Goal: Task Accomplishment & Management: Use online tool/utility

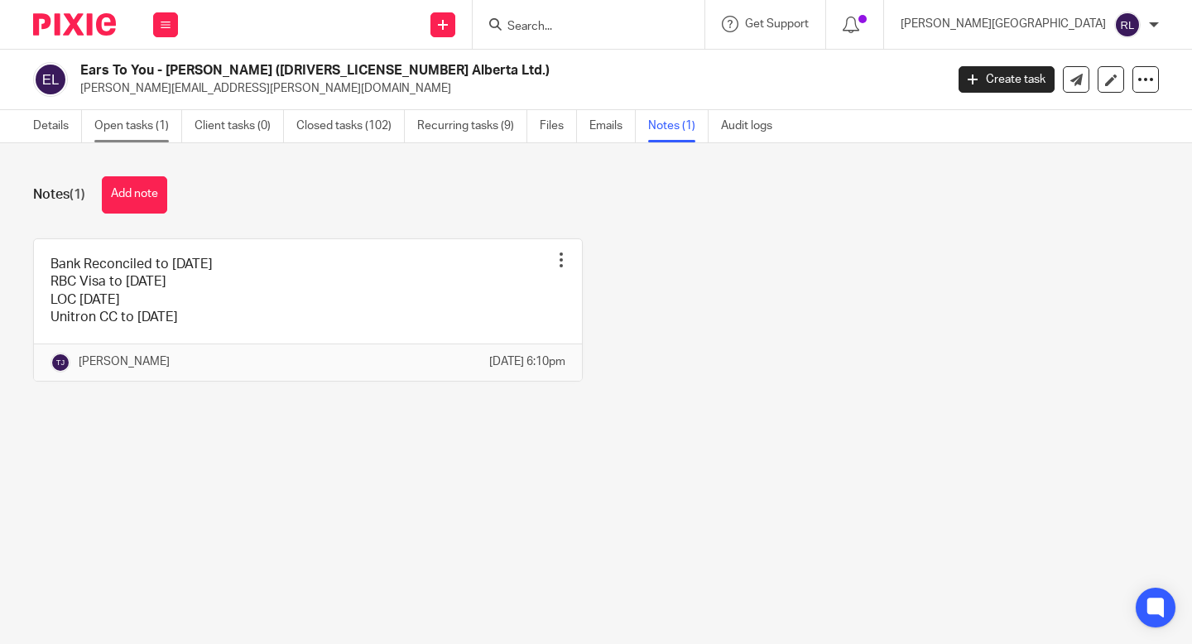
click at [151, 120] on link "Open tasks (1)" at bounding box center [138, 126] width 88 height 32
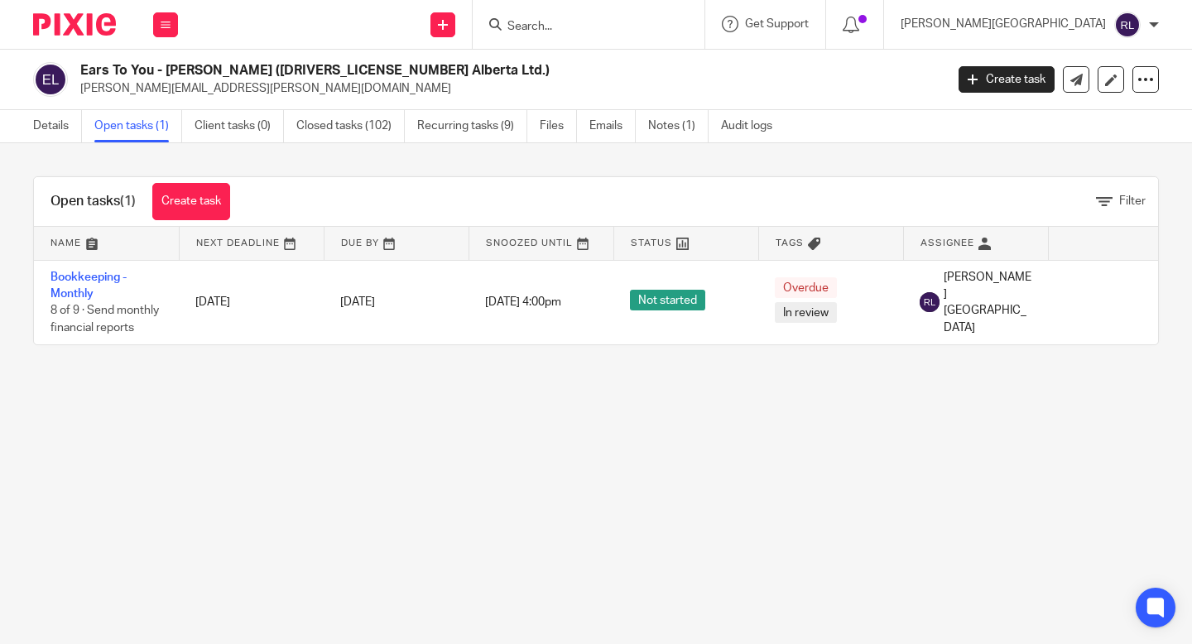
click at [655, 31] on input "Search" at bounding box center [580, 27] width 149 height 15
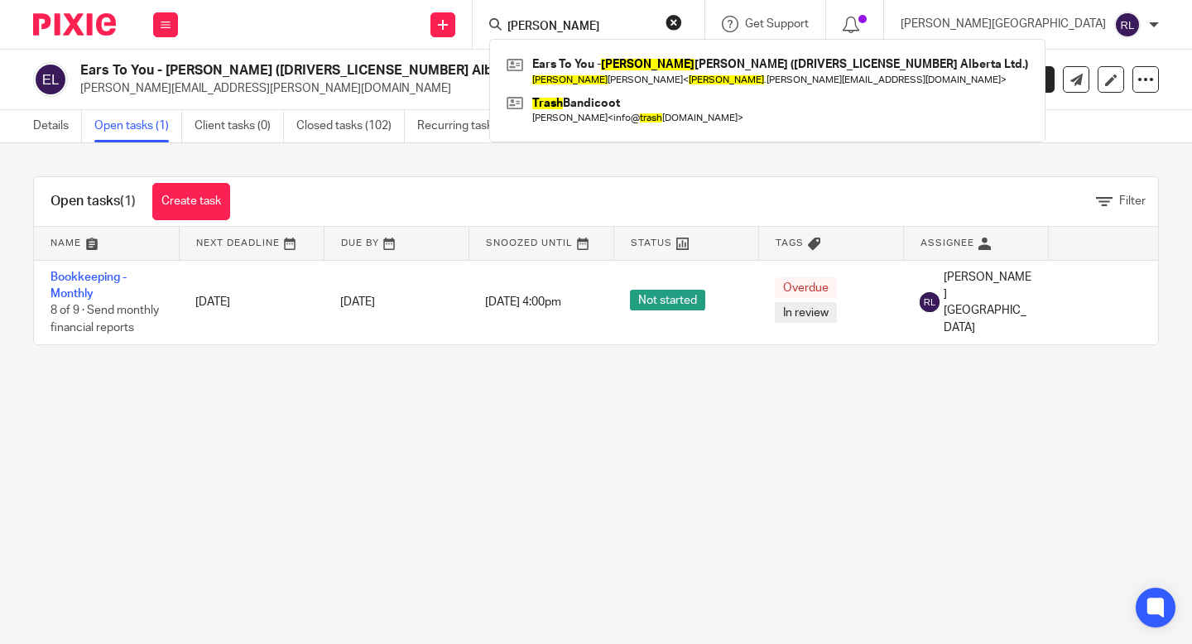
type input "trish"
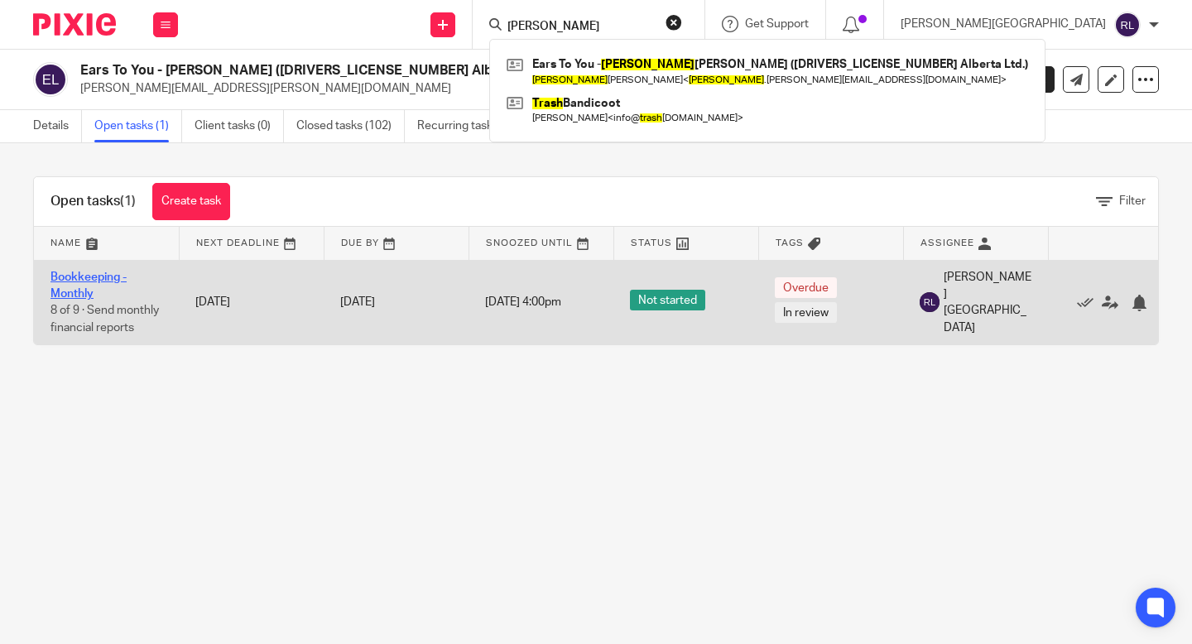
click at [70, 281] on link "Bookkeeping - Monthly" at bounding box center [88, 286] width 76 height 28
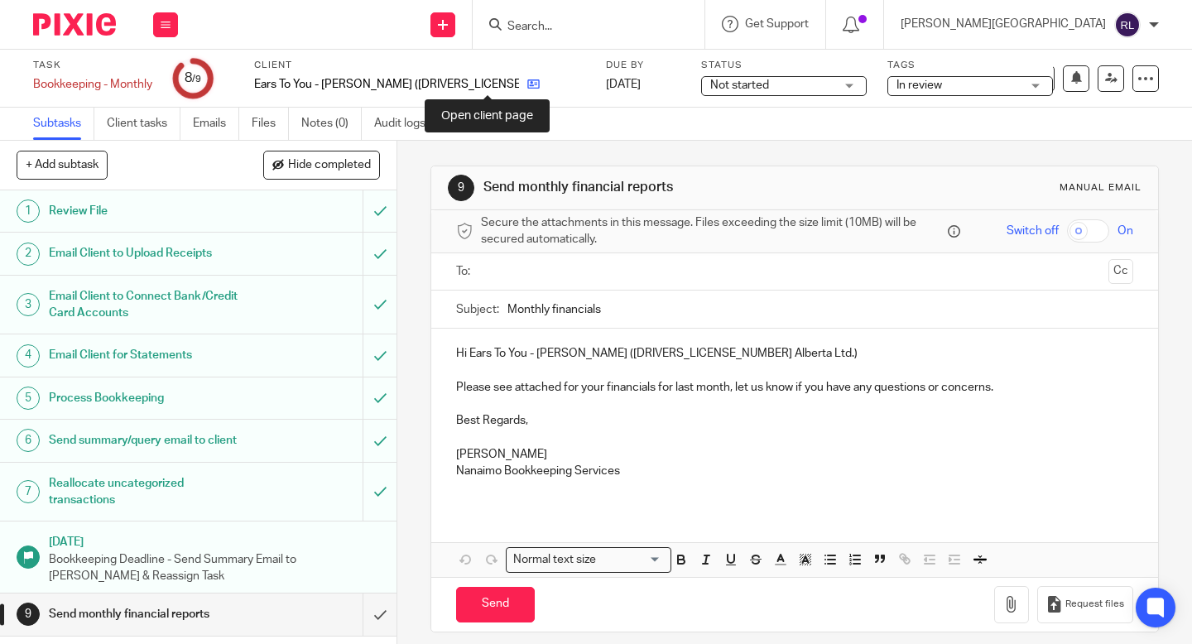
click at [527, 84] on icon at bounding box center [533, 84] width 12 height 12
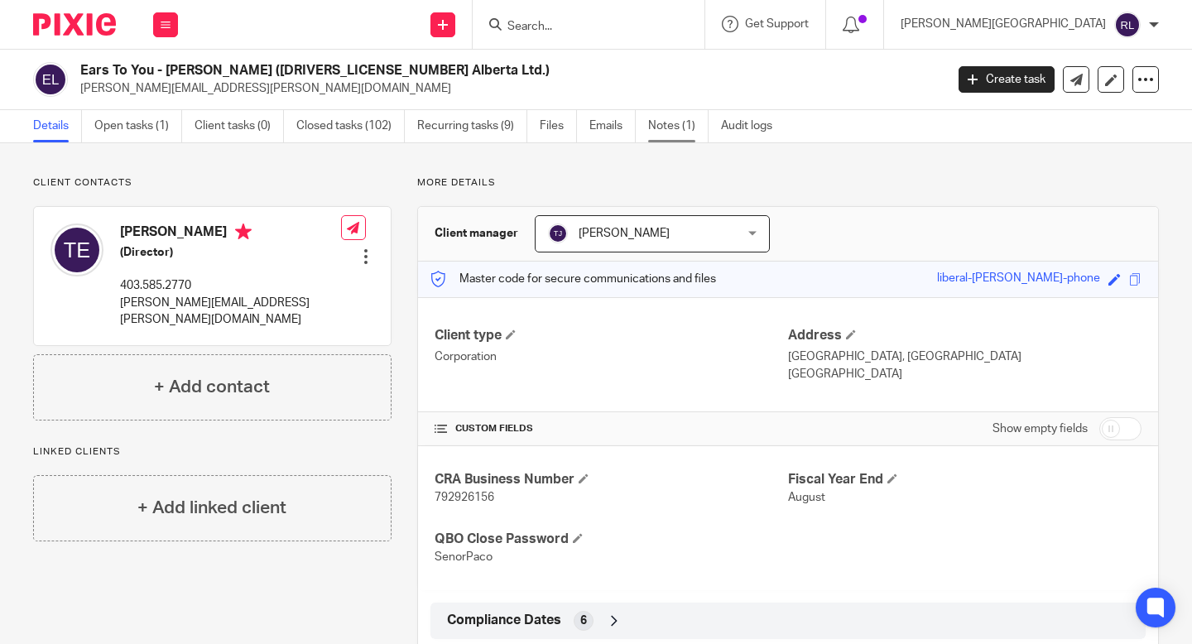
click at [675, 120] on link "Notes (1)" at bounding box center [678, 126] width 60 height 32
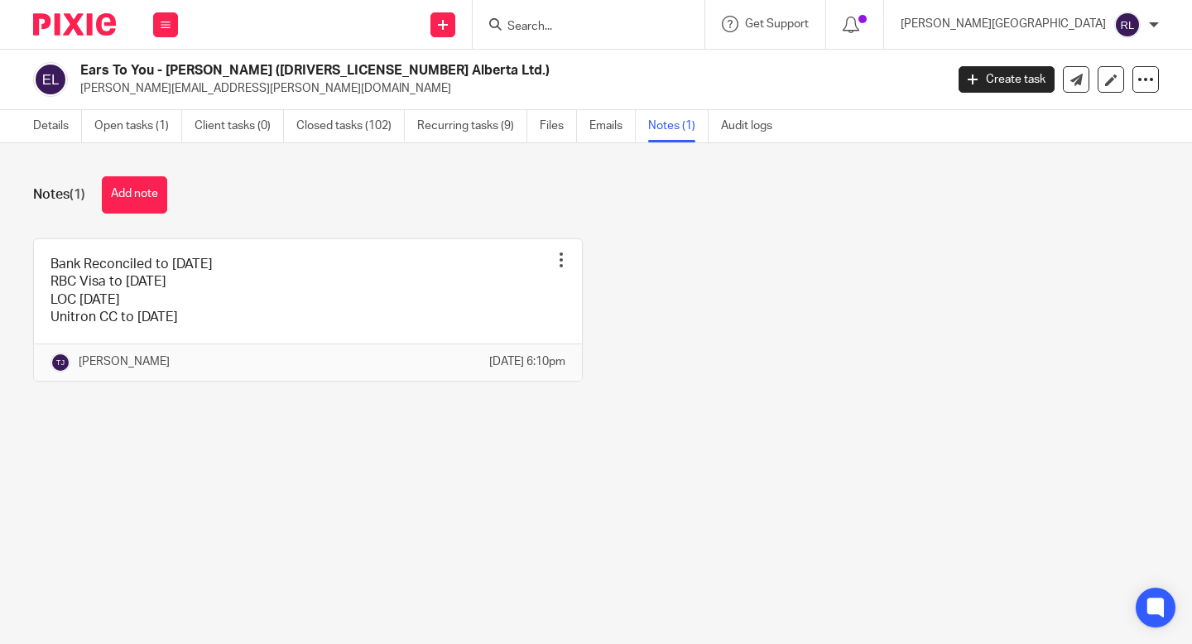
click at [615, 125] on link "Emails" at bounding box center [612, 126] width 46 height 32
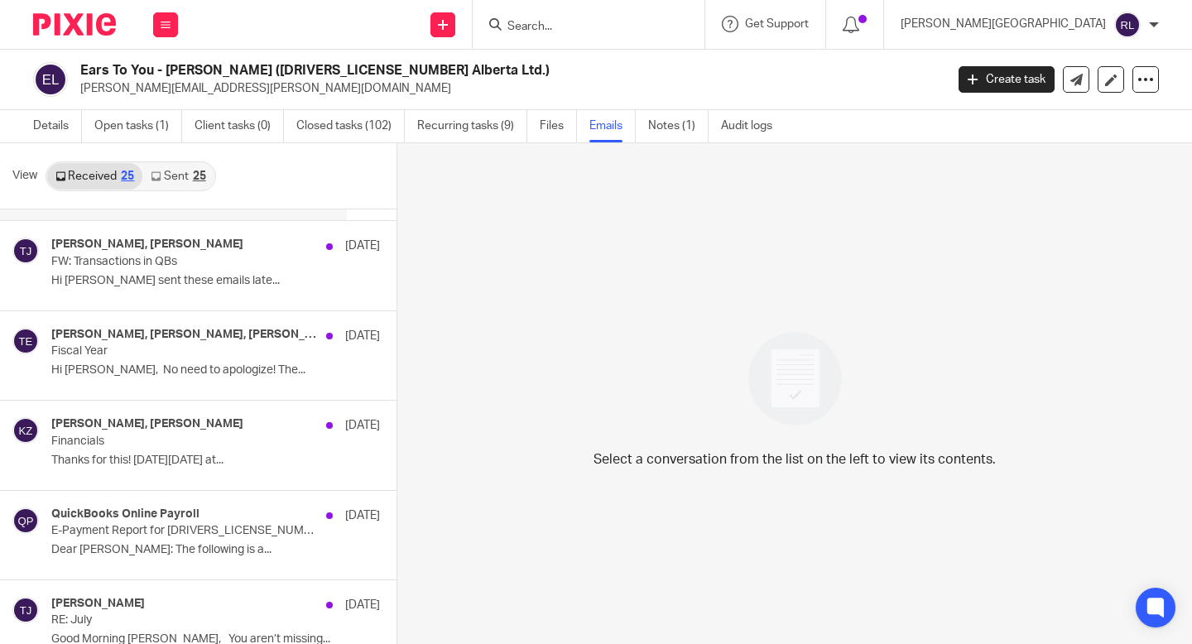
scroll to position [371, 0]
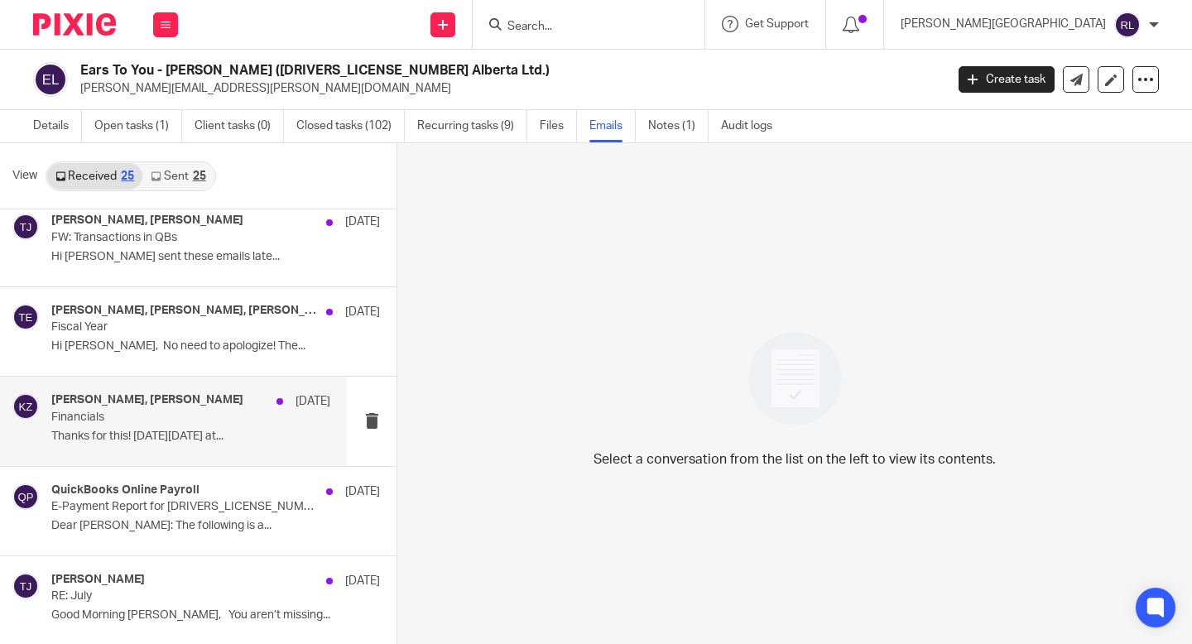
click at [173, 412] on p "Financials" at bounding box center [162, 418] width 223 height 14
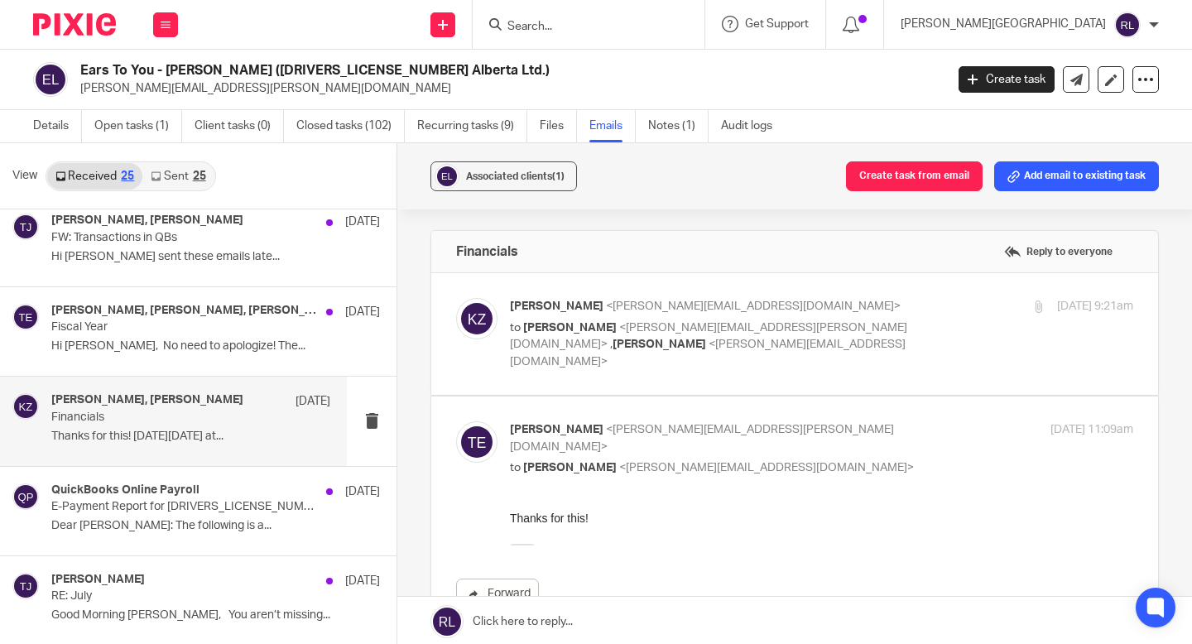
scroll to position [0, 0]
click at [122, 128] on link "Open tasks (1)" at bounding box center [138, 126] width 88 height 32
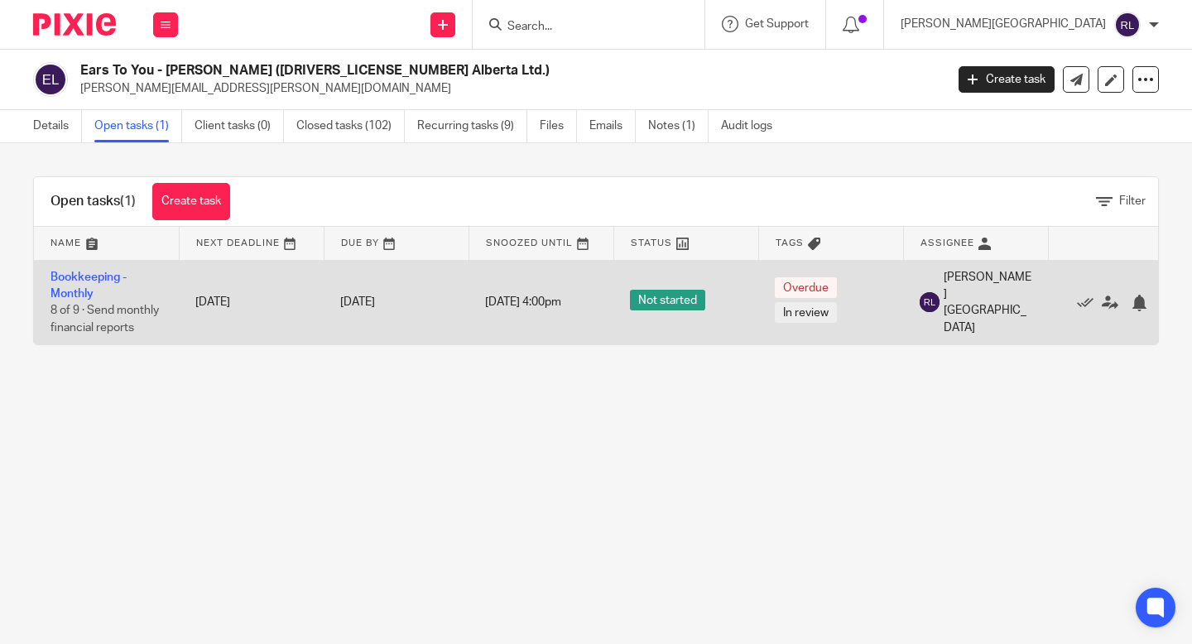
click at [103, 266] on td "Bookkeeping - Monthly 8 of 9 · Send monthly financial reports" at bounding box center [106, 302] width 145 height 84
click at [102, 275] on link "Bookkeeping - Monthly" at bounding box center [88, 286] width 76 height 28
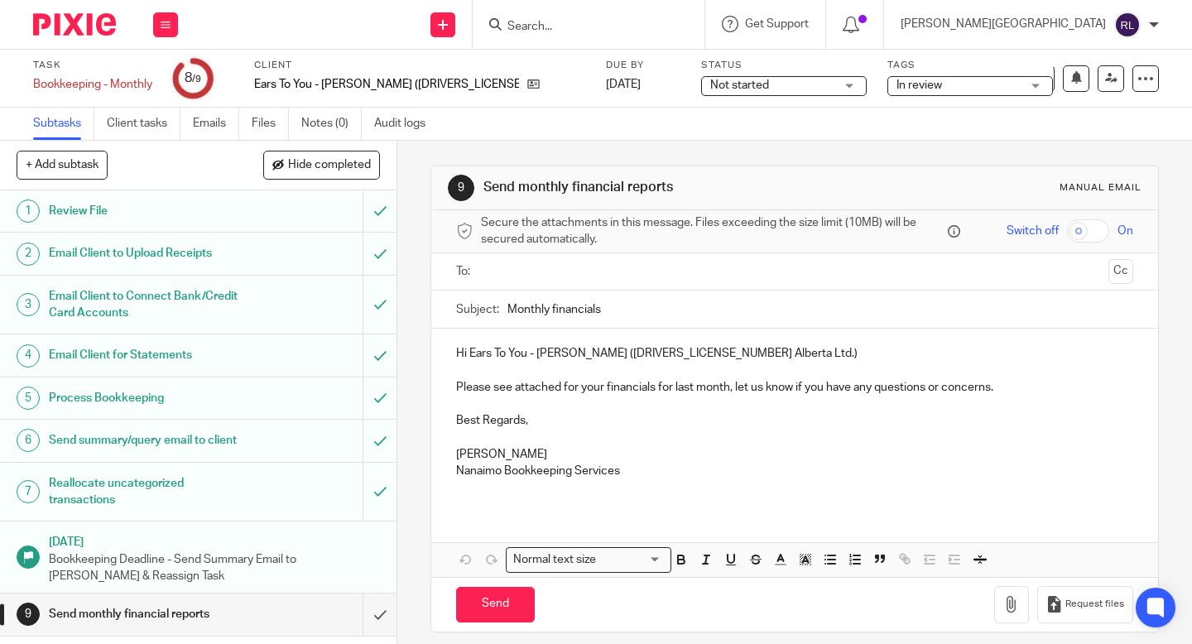
scroll to position [13, 0]
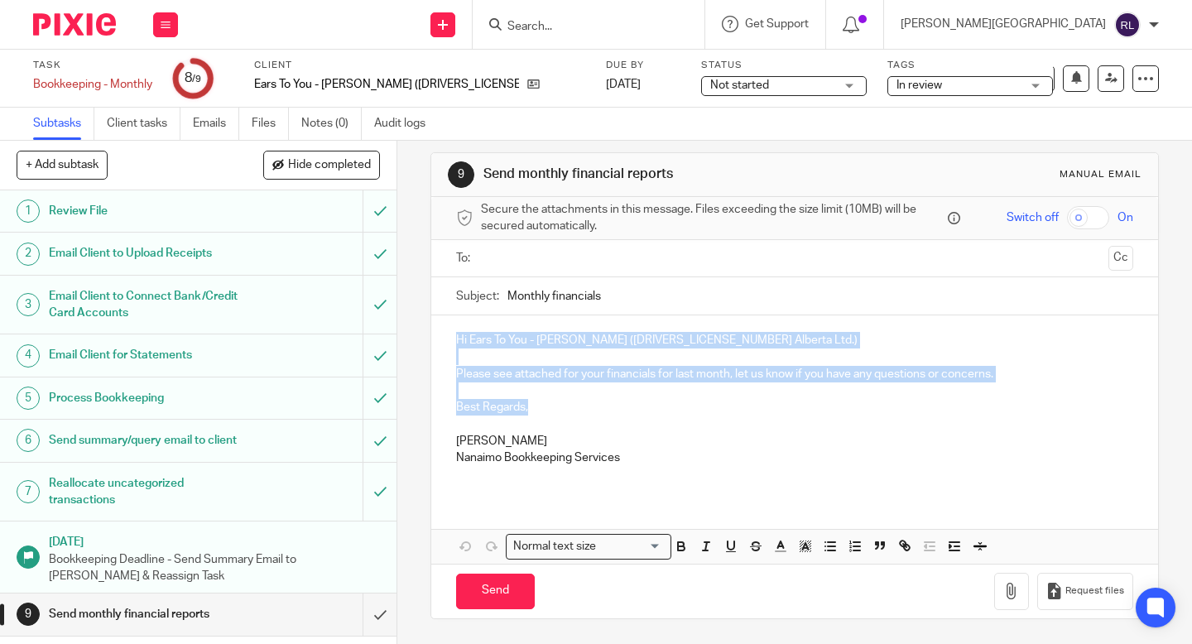
drag, startPoint x: 532, startPoint y: 411, endPoint x: 446, endPoint y: 339, distance: 112.2
click at [446, 339] on div "Hi Ears To You - [PERSON_NAME] ([DRIVERS_LICENSE_NUMBER] Alberta Ltd.) Please s…" at bounding box center [794, 405] width 727 height 180
copy div "Hi Ears To You - [PERSON_NAME] ([DRIVERS_LICENSE_NUMBER] Alberta Ltd.) Please s…"
